Goal: Task Accomplishment & Management: Manage account settings

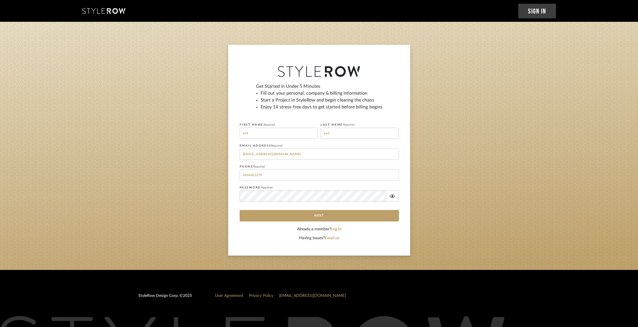
click at [530, 9] on link "Sign In" at bounding box center [537, 11] width 38 height 15
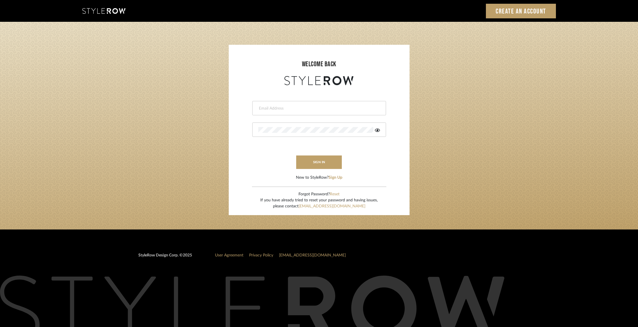
click at [304, 104] on div at bounding box center [319, 108] width 134 height 14
click at [294, 110] on input "email" at bounding box center [318, 109] width 120 height 6
type input "[EMAIL_ADDRESS][DOMAIN_NAME]"
click at [319, 164] on button "sign in" at bounding box center [319, 161] width 46 height 13
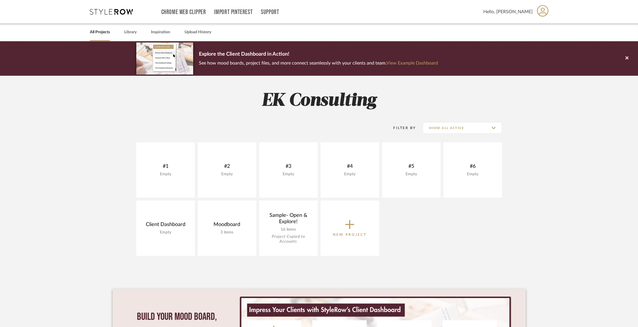
click at [545, 14] on icon at bounding box center [543, 11] width 12 height 12
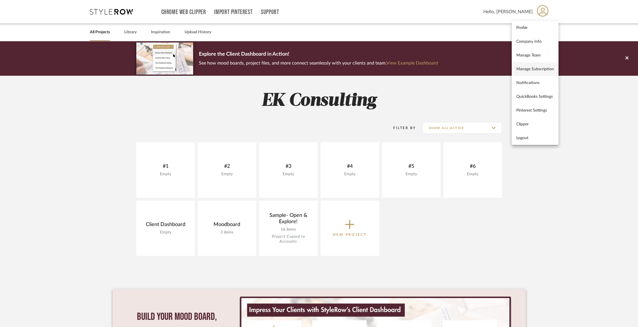
click at [534, 68] on span "Manage Subscription" at bounding box center [535, 69] width 38 height 5
